Goal: Register for event/course

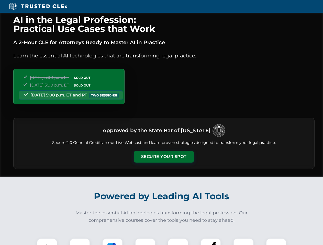
click at [164, 157] on button "Secure Your Spot" at bounding box center [164, 157] width 60 height 12
click at [47, 242] on img at bounding box center [47, 248] width 15 height 15
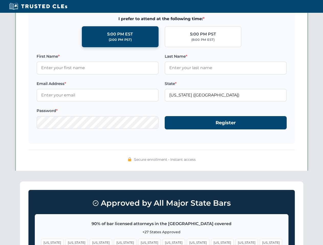
click at [187, 242] on span "[US_STATE]" at bounding box center [198, 242] width 22 height 7
click at [235, 242] on span "[US_STATE]" at bounding box center [246, 242] width 22 height 7
